Goal: Register for event/course: Sign up to attend an event or enroll in a course

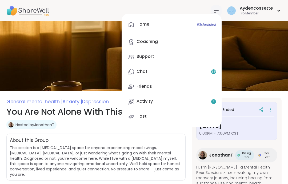
click at [205, 101] on link "Activity 1" at bounding box center [172, 101] width 92 height 13
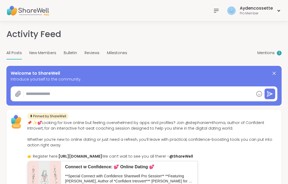
click at [277, 54] on div "Mentions 1" at bounding box center [270, 53] width 24 height 13
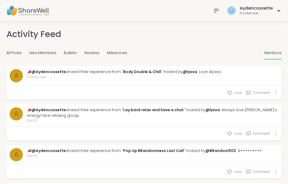
click at [122, 56] on div "Milestones" at bounding box center [117, 53] width 20 height 13
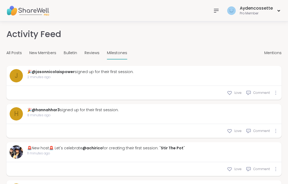
click at [216, 12] on icon at bounding box center [216, 10] width 4 height 3
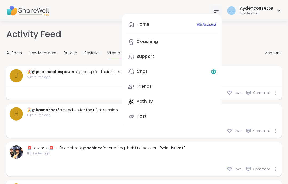
click at [193, 44] on link "Coaching" at bounding box center [172, 42] width 92 height 13
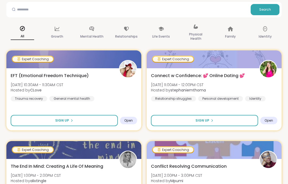
scroll to position [64, 0]
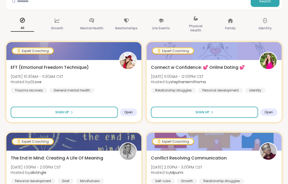
click at [30, 57] on div at bounding box center [73, 51] width 135 height 18
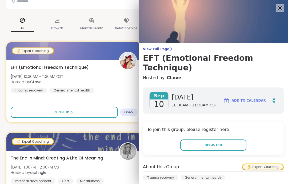
click at [220, 63] on h3 "EFT (Emotional Freedom Technique)" at bounding box center [213, 62] width 141 height 19
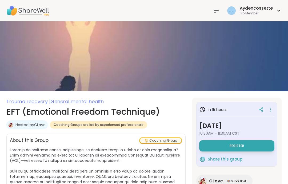
click at [135, 125] on span "Coaching Groups are led by experienced professionals" at bounding box center [99, 125] width 90 height 4
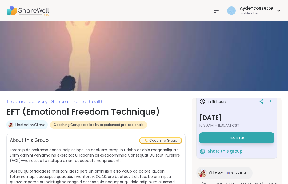
scroll to position [8, 0]
click at [214, 14] on div at bounding box center [216, 10] width 11 height 11
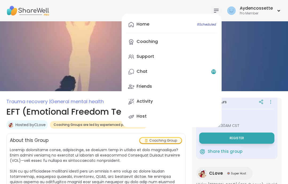
click at [179, 26] on link "Home 8 Scheduled" at bounding box center [172, 24] width 92 height 13
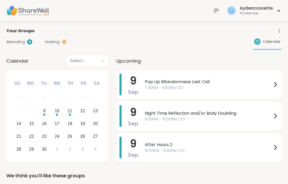
click at [215, 7] on div at bounding box center [216, 10] width 11 height 11
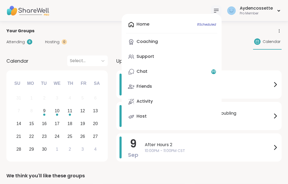
click at [182, 61] on link "Support" at bounding box center [172, 56] width 92 height 13
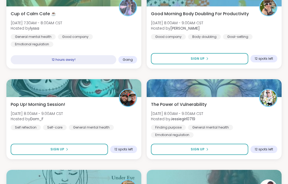
scroll to position [1016, 0]
click at [78, 158] on div "Pop Up! Morning Session! [DATE] 8:00AM - 9:00AM CST Hosted by Dom_F Self reflec…" at bounding box center [73, 128] width 135 height 62
click at [92, 154] on button "Sign Up" at bounding box center [59, 149] width 97 height 11
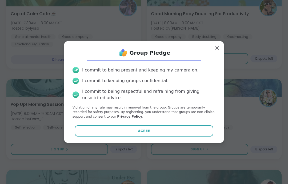
click at [126, 143] on div "Group Pledge I commit to being present and keeping my camera on. I commit to ke…" at bounding box center [144, 92] width 160 height 102
click at [130, 143] on div "Group Pledge I commit to being present and keeping my camera on. I commit to ke…" at bounding box center [144, 92] width 160 height 102
click at [129, 137] on button "Agree" at bounding box center [144, 130] width 139 height 11
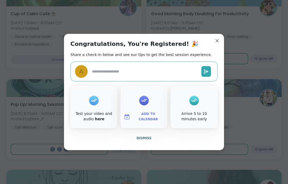
type textarea "*"
click at [147, 144] on button "Dismiss" at bounding box center [143, 138] width 147 height 11
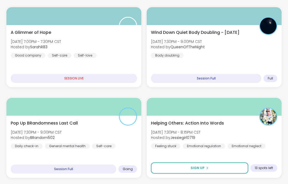
scroll to position [271, 0]
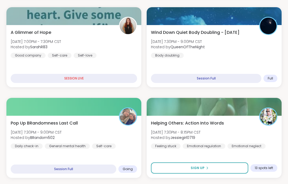
click at [112, 143] on div "Pop Up BRandomness Last Call [DATE] 7:30PM - 9:00PM CST Hosted by BRandom502 Da…" at bounding box center [74, 134] width 127 height 29
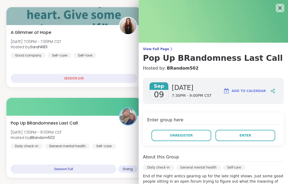
click at [247, 134] on span "Enter" at bounding box center [246, 135] width 12 height 5
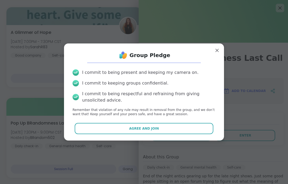
click at [171, 132] on button "Agree and Join" at bounding box center [144, 128] width 139 height 11
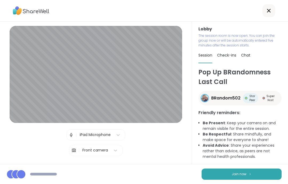
click at [239, 180] on button "Join now" at bounding box center [242, 174] width 80 height 11
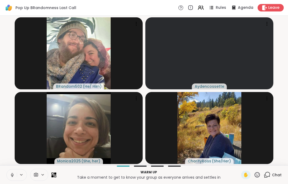
click at [10, 179] on button at bounding box center [12, 175] width 10 height 11
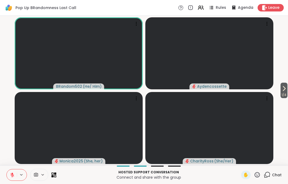
click at [11, 172] on button at bounding box center [12, 175] width 10 height 11
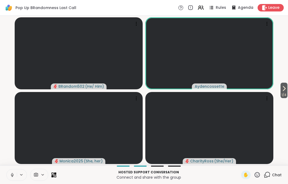
click at [10, 176] on icon at bounding box center [12, 175] width 5 height 5
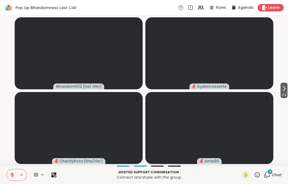
click at [282, 90] on icon at bounding box center [284, 88] width 6 height 6
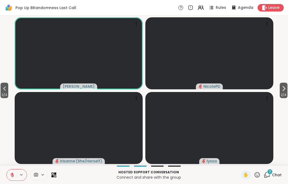
click at [8, 92] on span "2 / 4" at bounding box center [5, 95] width 8 height 6
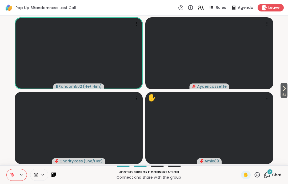
click at [13, 180] on button at bounding box center [12, 175] width 10 height 11
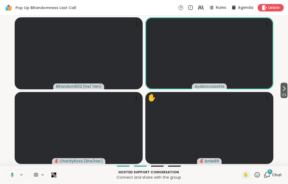
click at [17, 173] on button at bounding box center [22, 175] width 10 height 5
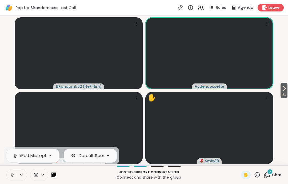
click at [13, 175] on icon at bounding box center [12, 175] width 5 height 5
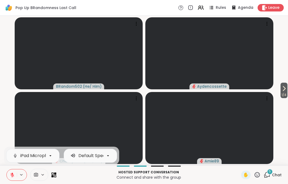
click at [285, 87] on icon at bounding box center [284, 88] width 6 height 6
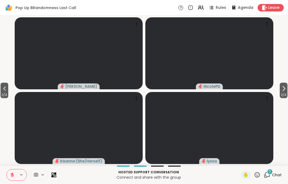
click at [284, 90] on icon at bounding box center [284, 88] width 6 height 6
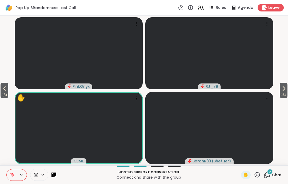
click at [8, 98] on span "3 / 4" at bounding box center [5, 95] width 8 height 6
click at [8, 98] on span "2 / 4" at bounding box center [5, 95] width 8 height 6
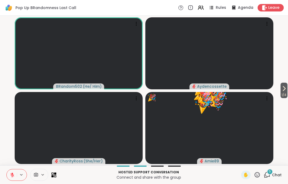
click at [7, 91] on video-player-container "1 / 4 BRandom502 ( He/ Him ) Aydencossette CharityRoss ( She/Her ) 🎉 Amie89 🎉 🎉…" at bounding box center [144, 90] width 282 height 145
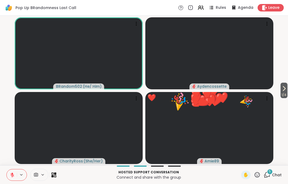
click at [259, 174] on icon at bounding box center [257, 175] width 7 height 7
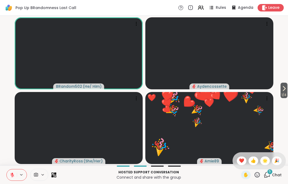
click at [242, 160] on span "❤️" at bounding box center [241, 161] width 5 height 6
